Goal: Use online tool/utility

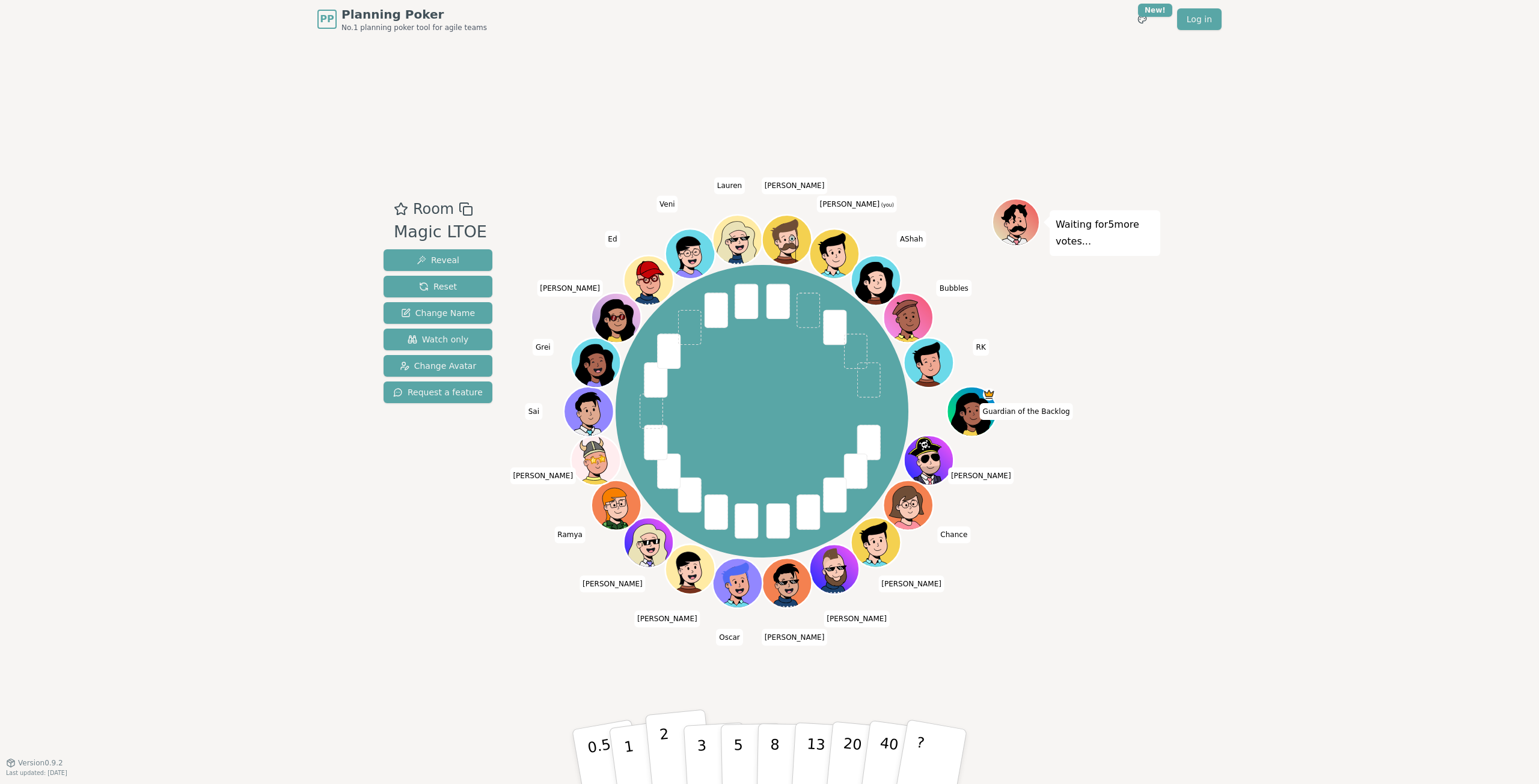
click at [668, 751] on p "2" at bounding box center [666, 758] width 16 height 65
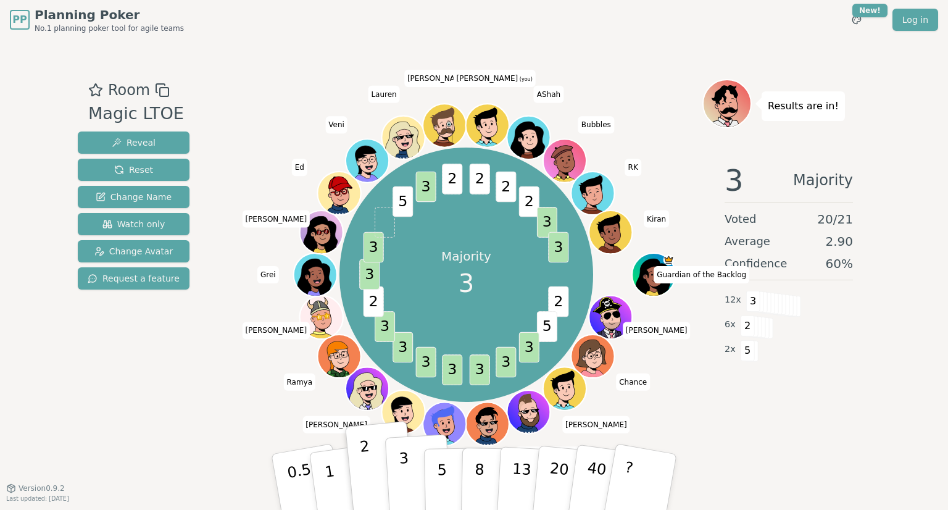
click at [397, 473] on button "3" at bounding box center [418, 482] width 67 height 96
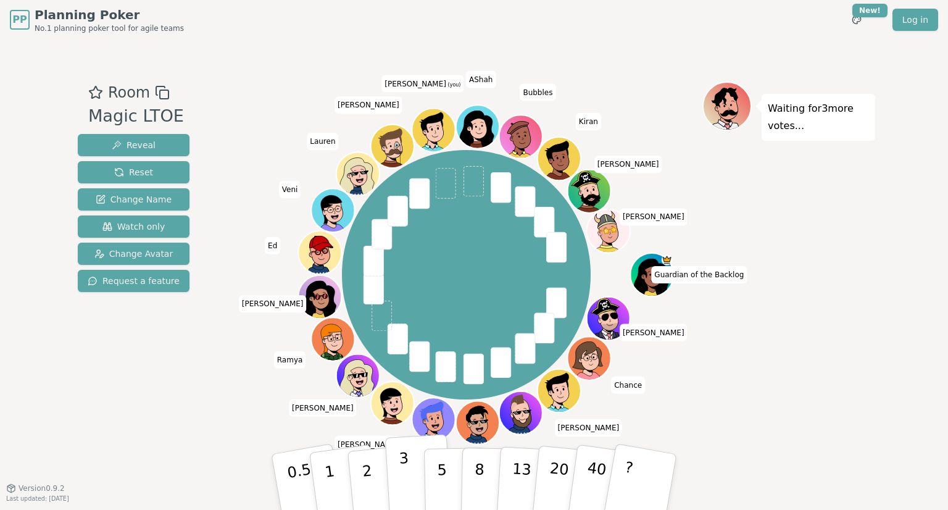
click at [413, 494] on button "3" at bounding box center [418, 482] width 67 height 96
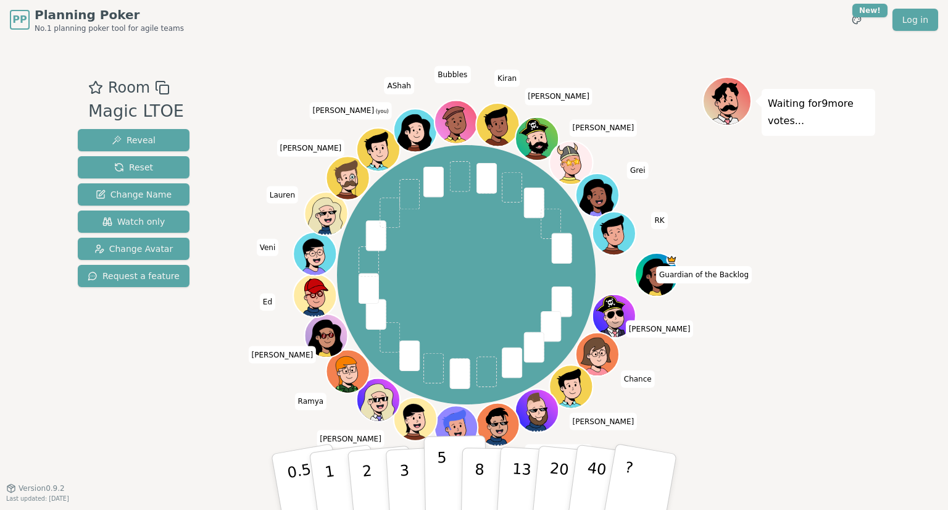
click at [434, 476] on button "5" at bounding box center [456, 482] width 64 height 94
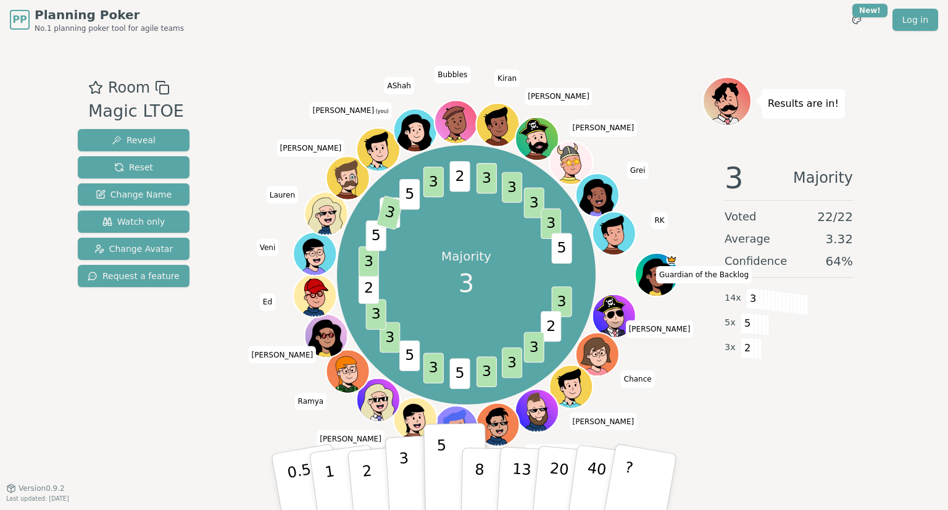
click at [408, 494] on p "3" at bounding box center [406, 482] width 14 height 67
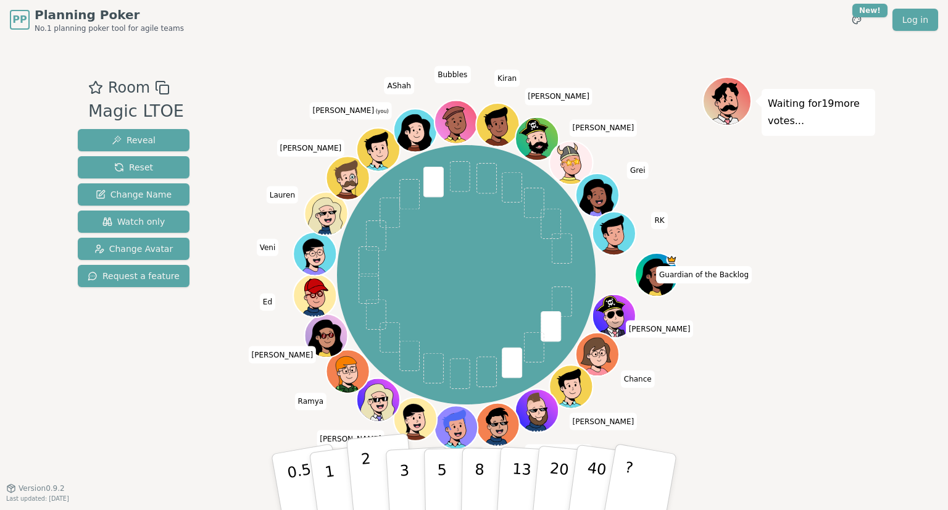
click at [372, 483] on button "2" at bounding box center [381, 482] width 70 height 98
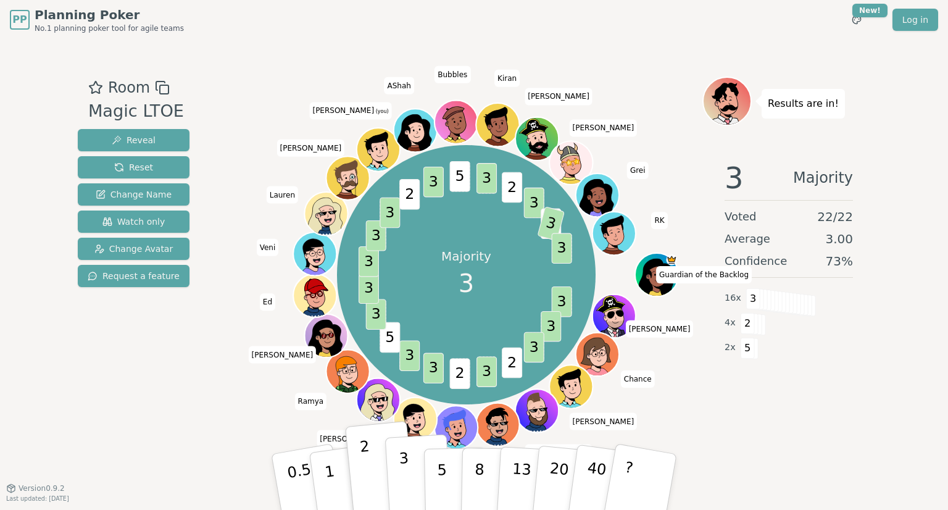
click at [412, 466] on button "3" at bounding box center [418, 482] width 67 height 96
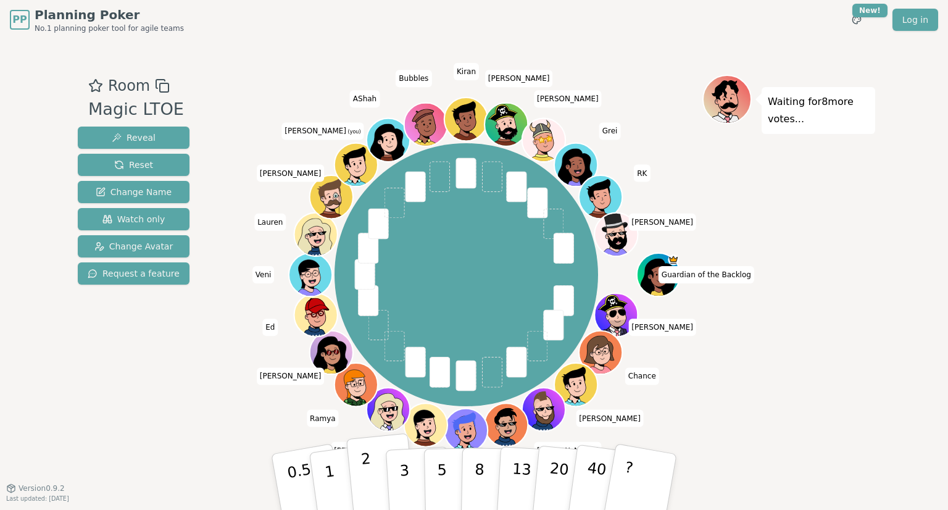
click at [365, 484] on p "2" at bounding box center [368, 483] width 16 height 67
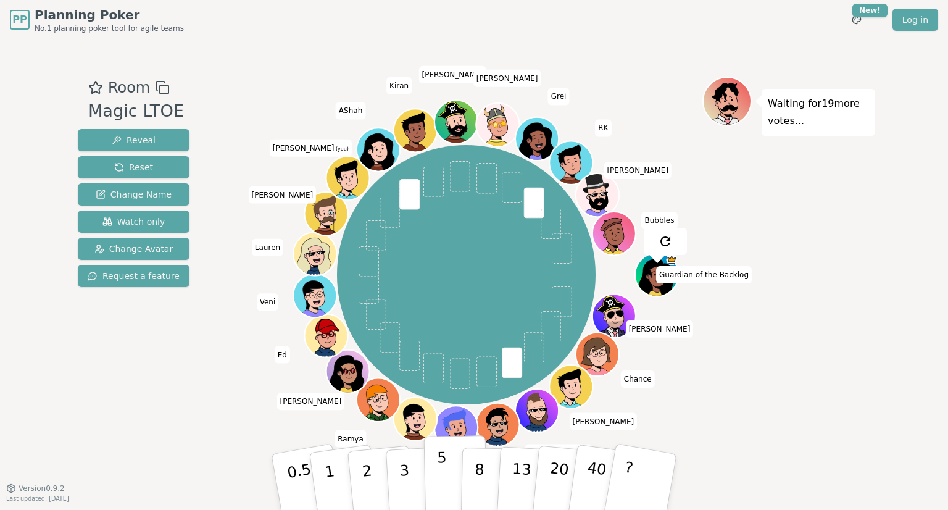
click at [433, 452] on button "5" at bounding box center [456, 482] width 64 height 94
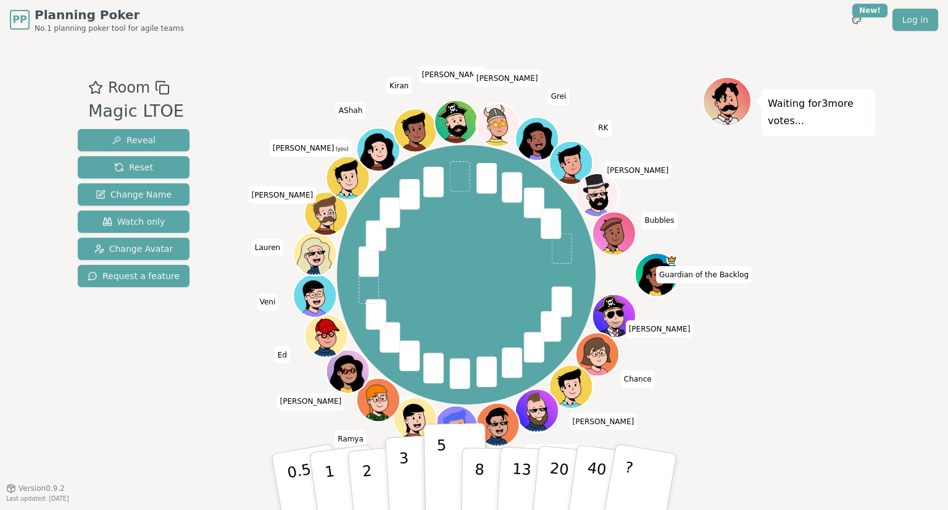
click at [395, 465] on button "3" at bounding box center [418, 482] width 67 height 96
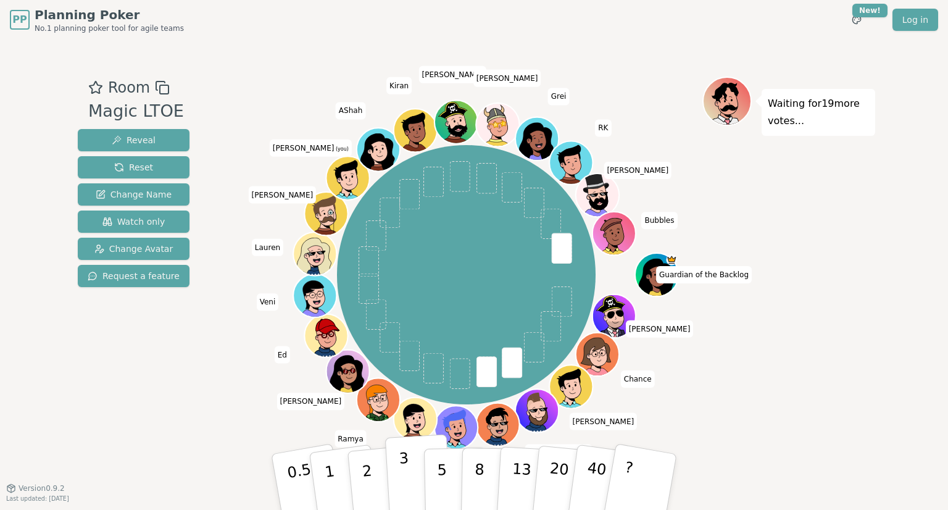
click at [404, 477] on p "3" at bounding box center [406, 482] width 14 height 67
drag, startPoint x: 518, startPoint y: 212, endPoint x: 464, endPoint y: 324, distance: 124.7
click at [464, 324] on div "Guardian of the Backlog [PERSON_NAME] [PERSON_NAME] [PERSON_NAME] [PERSON_NAME]…" at bounding box center [466, 274] width 259 height 259
click at [266, 286] on div "Guardian of the Backlog [PERSON_NAME] [PERSON_NAME] [PERSON_NAME] [PERSON_NAME]…" at bounding box center [466, 274] width 472 height 351
